Goal: Browse casually: Explore the website without a specific task or goal

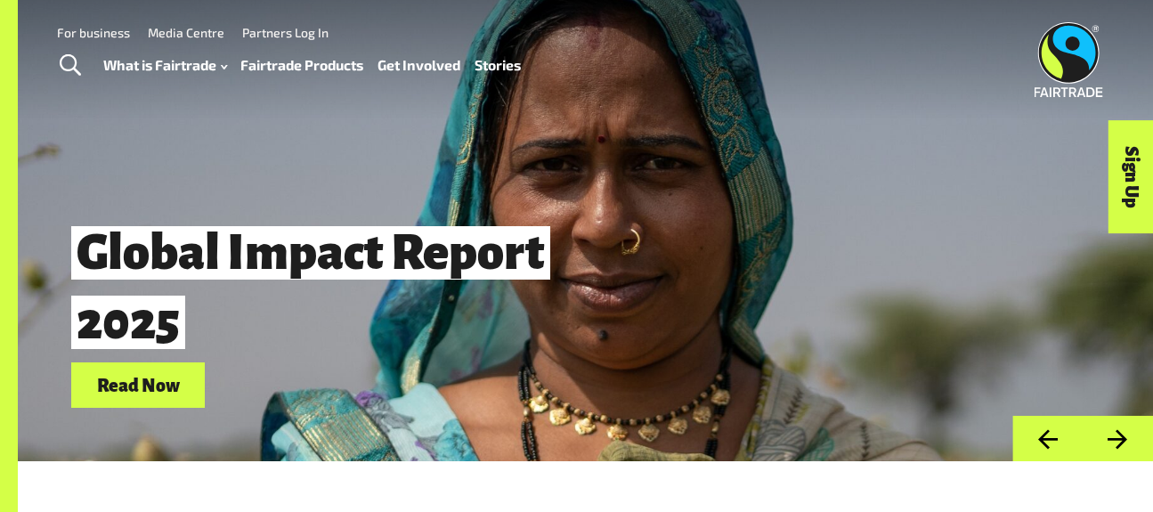
click at [1127, 446] on button "Next" at bounding box center [1118, 438] width 70 height 45
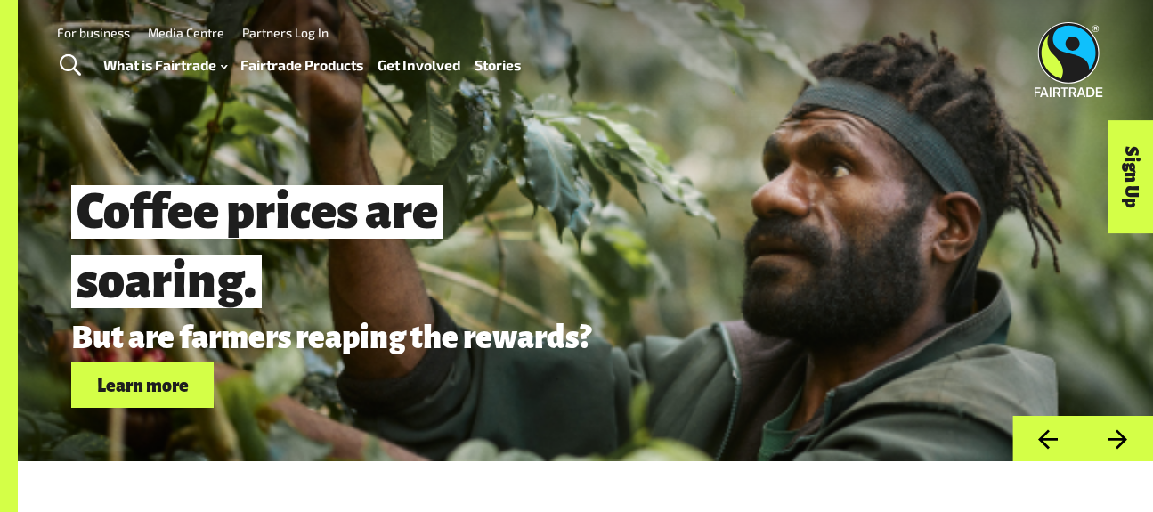
click at [1127, 446] on button "Next" at bounding box center [1118, 438] width 70 height 45
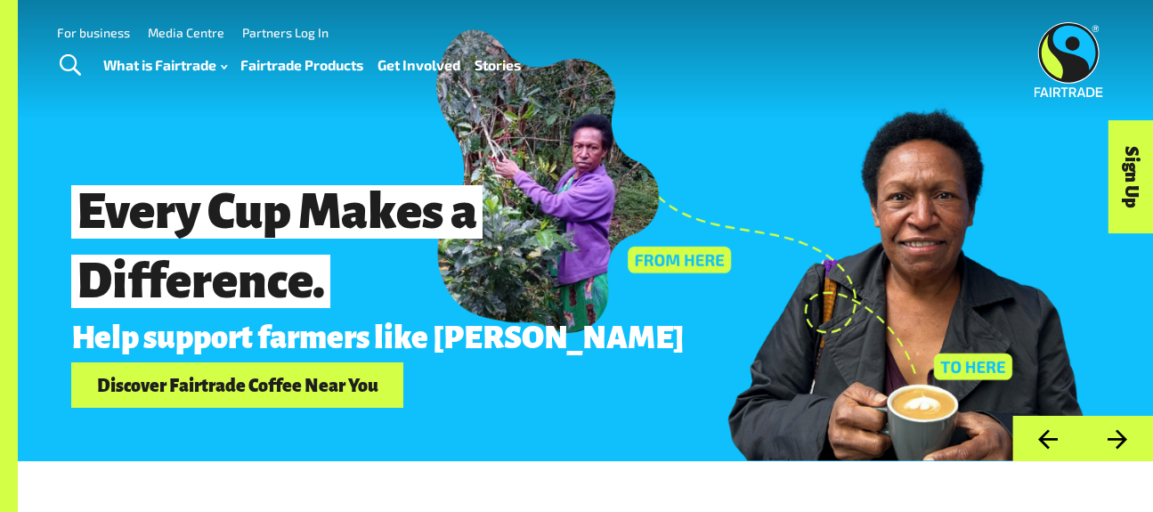
click at [1055, 439] on button "Previous" at bounding box center [1048, 438] width 70 height 45
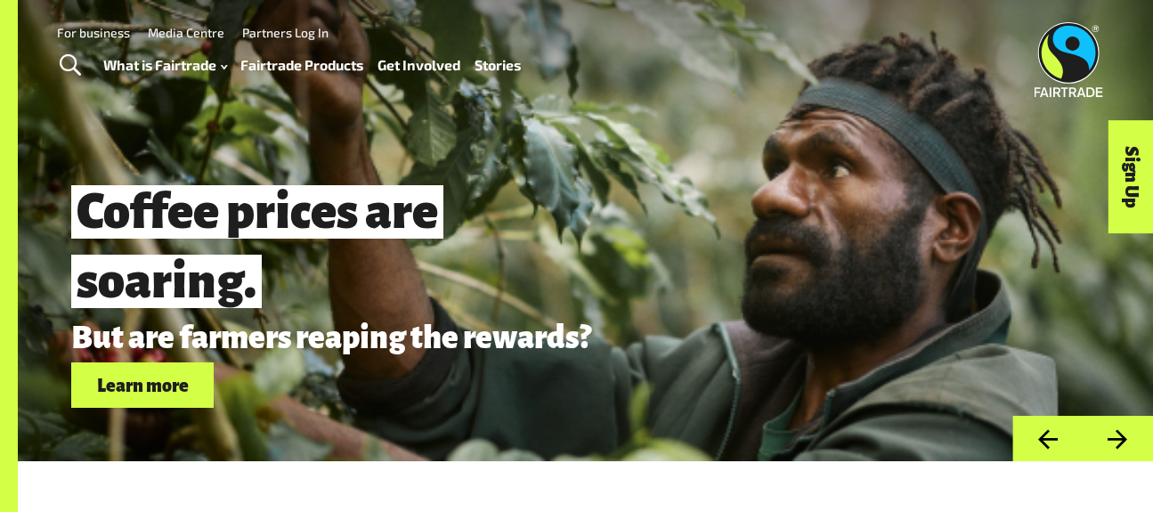
click at [1101, 443] on button "Next" at bounding box center [1118, 438] width 70 height 45
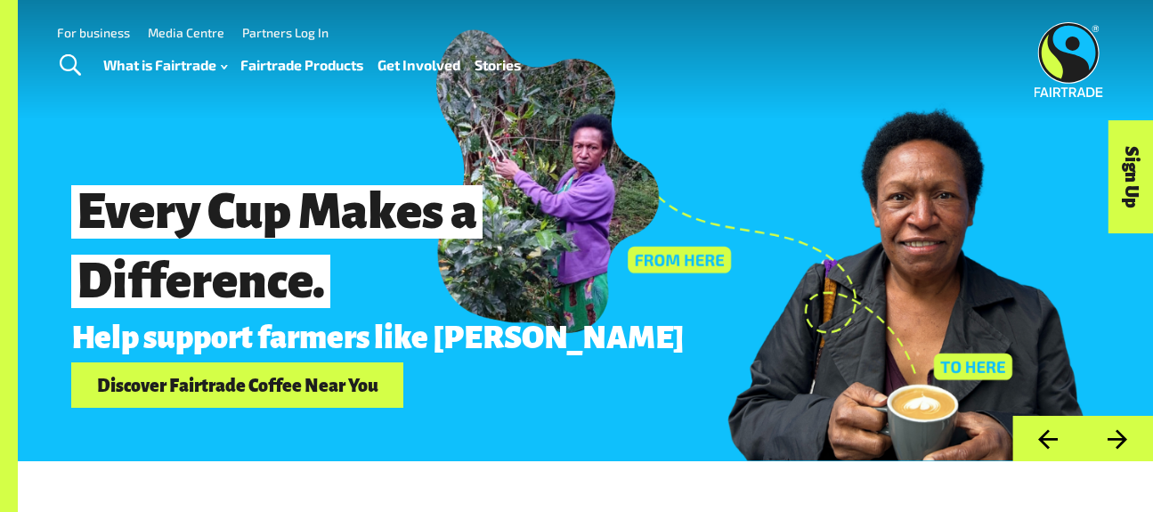
click at [1101, 443] on button "Next" at bounding box center [1118, 438] width 70 height 45
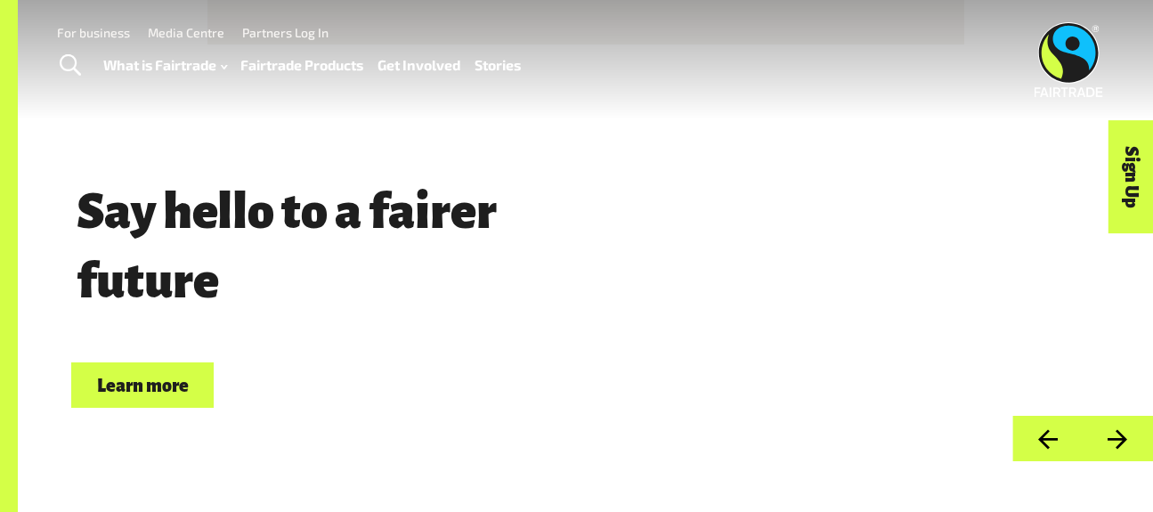
click at [1101, 443] on button "Next" at bounding box center [1118, 438] width 70 height 45
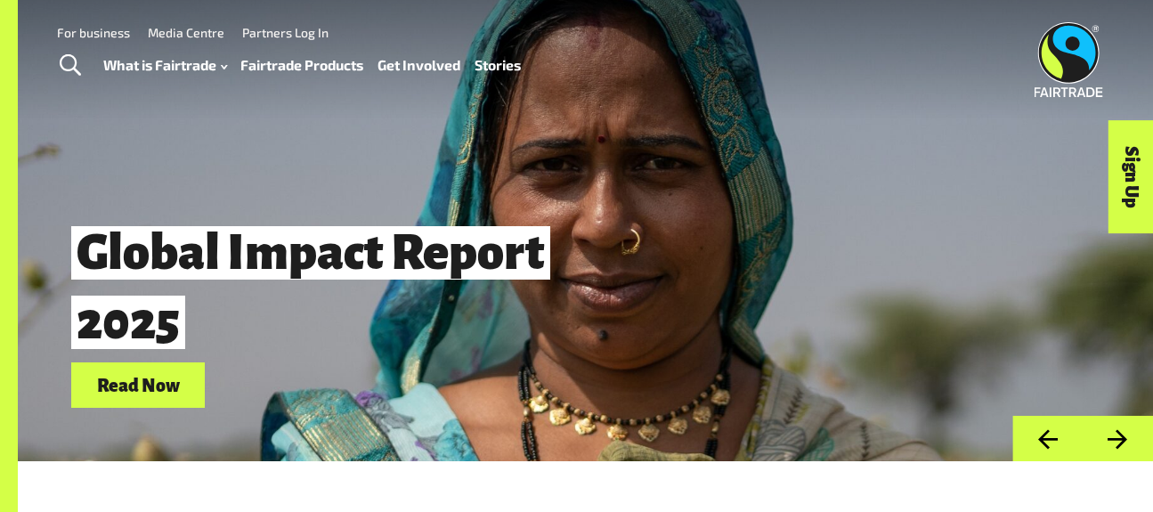
click at [1101, 443] on button "Next" at bounding box center [1118, 438] width 70 height 45
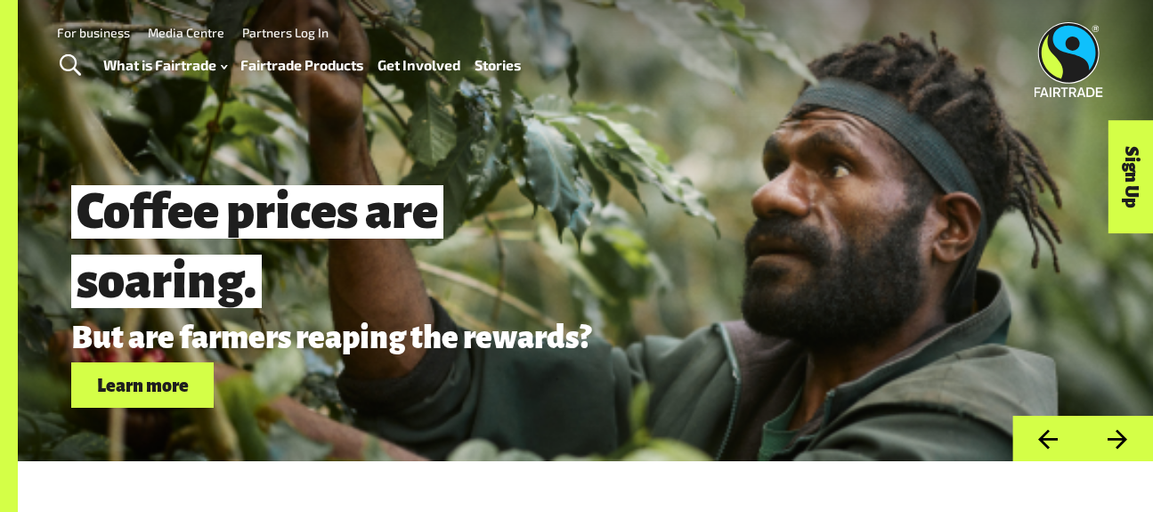
click at [1101, 443] on button "Next" at bounding box center [1118, 438] width 70 height 45
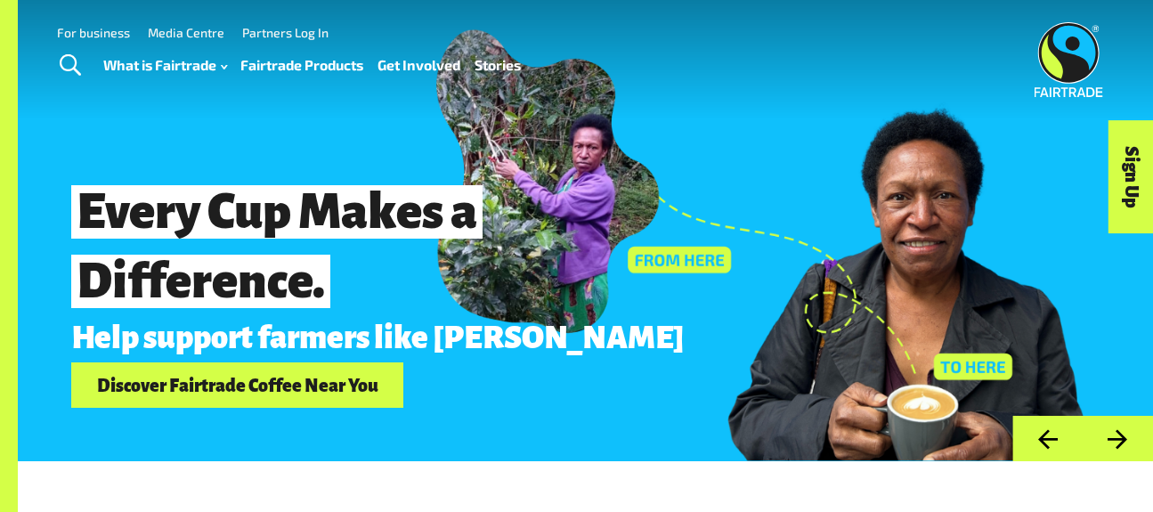
click at [1116, 435] on button "Next" at bounding box center [1118, 438] width 70 height 45
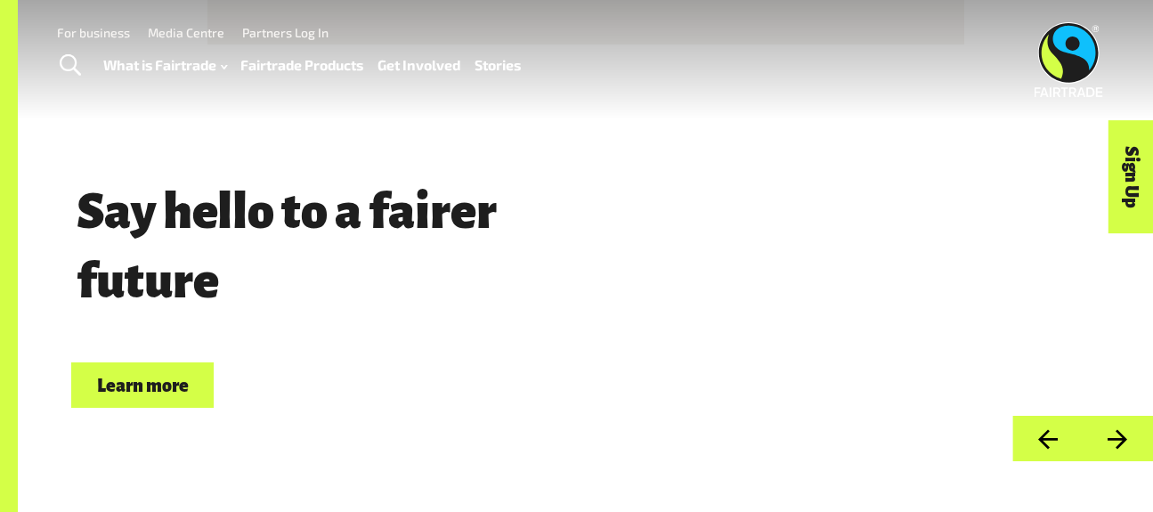
click at [1116, 435] on button "Next" at bounding box center [1118, 438] width 70 height 45
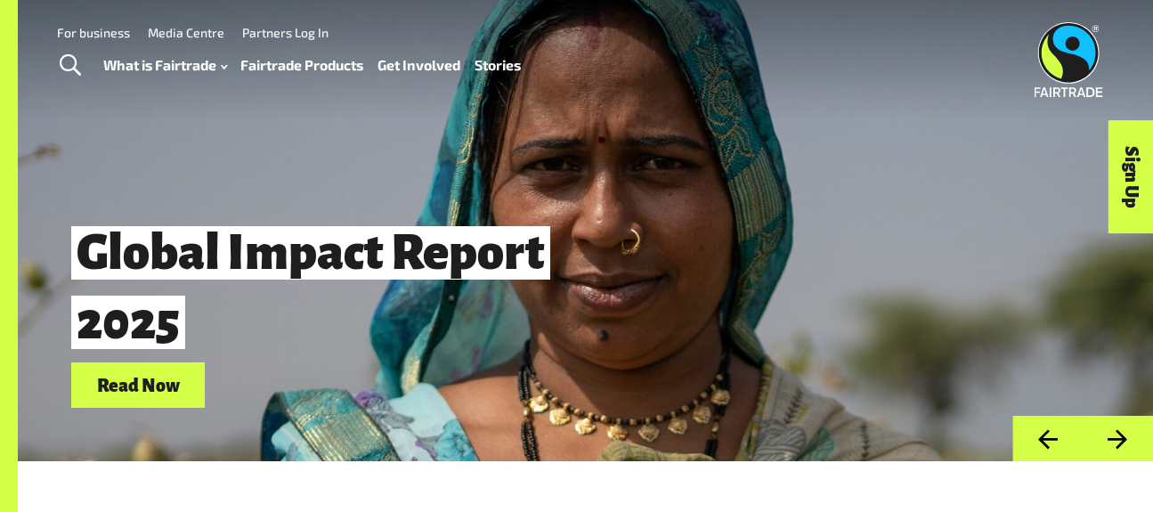
click at [1126, 428] on button "Next" at bounding box center [1118, 438] width 70 height 45
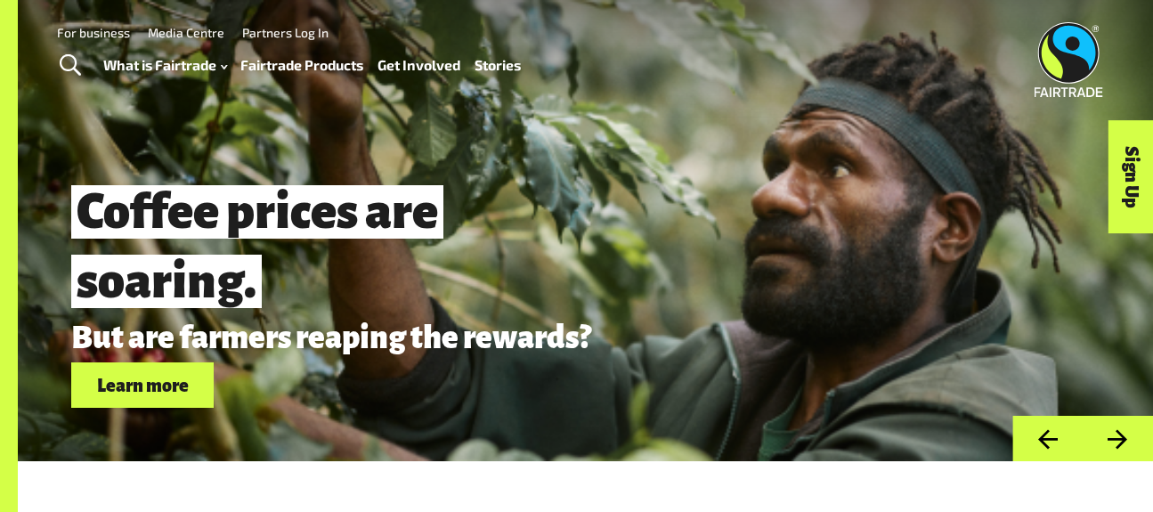
click at [1120, 435] on button "Next" at bounding box center [1118, 438] width 70 height 45
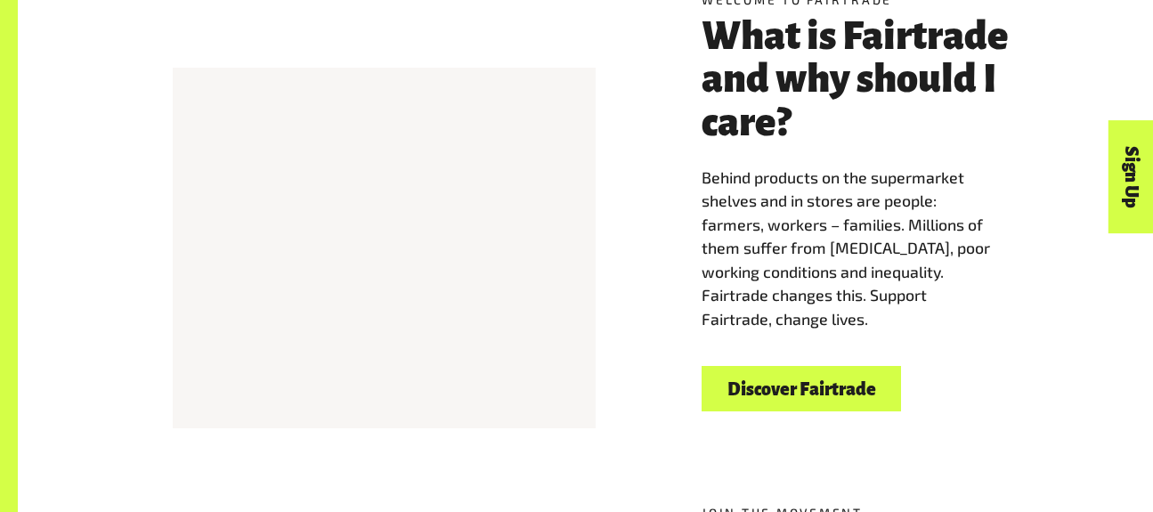
scroll to position [520, 0]
